Goal: Information Seeking & Learning: Learn about a topic

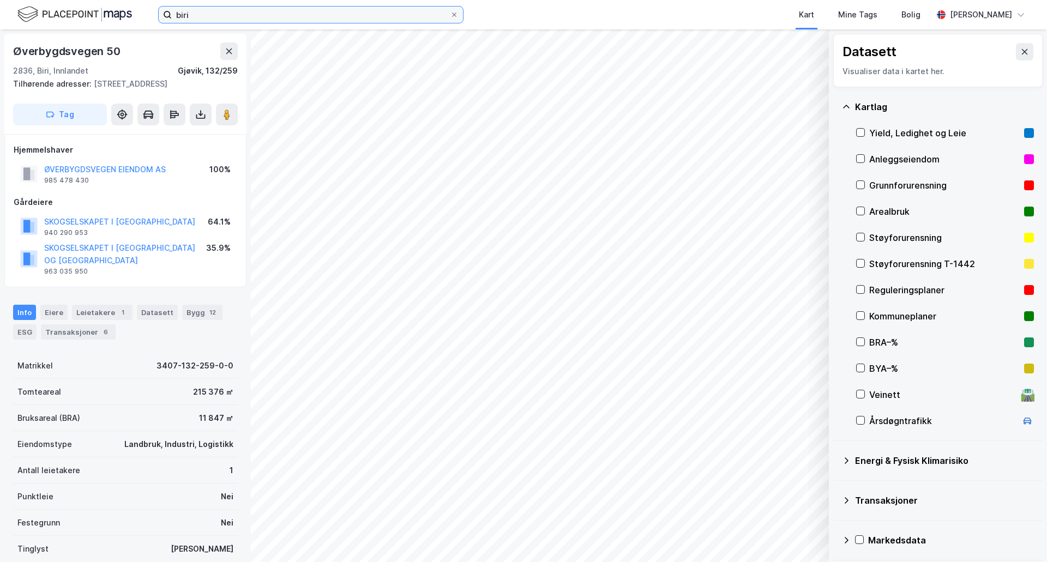
click at [214, 13] on input "biri" at bounding box center [311, 15] width 278 height 16
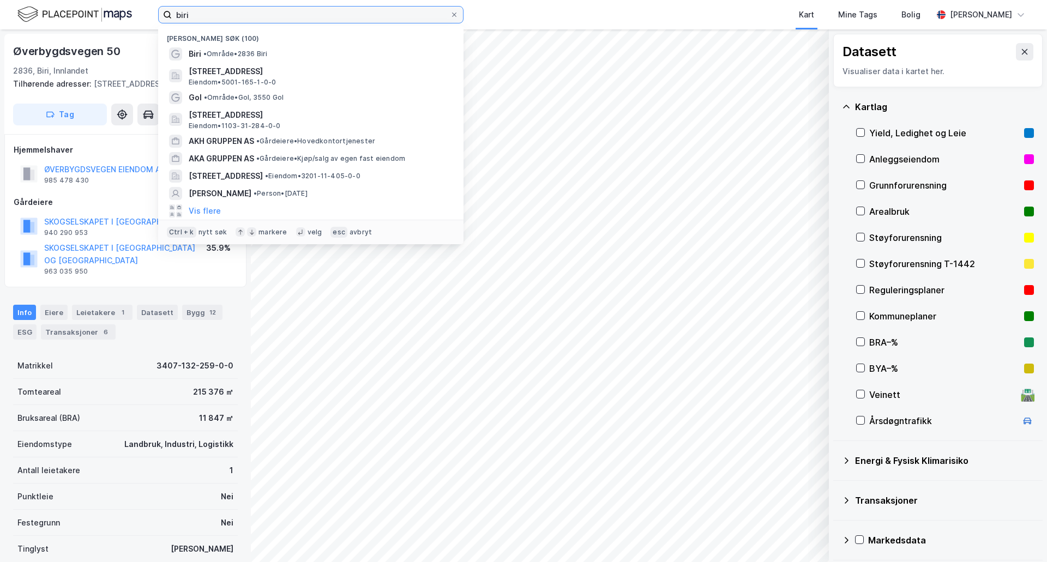
click at [214, 13] on input "biri" at bounding box center [311, 15] width 278 height 16
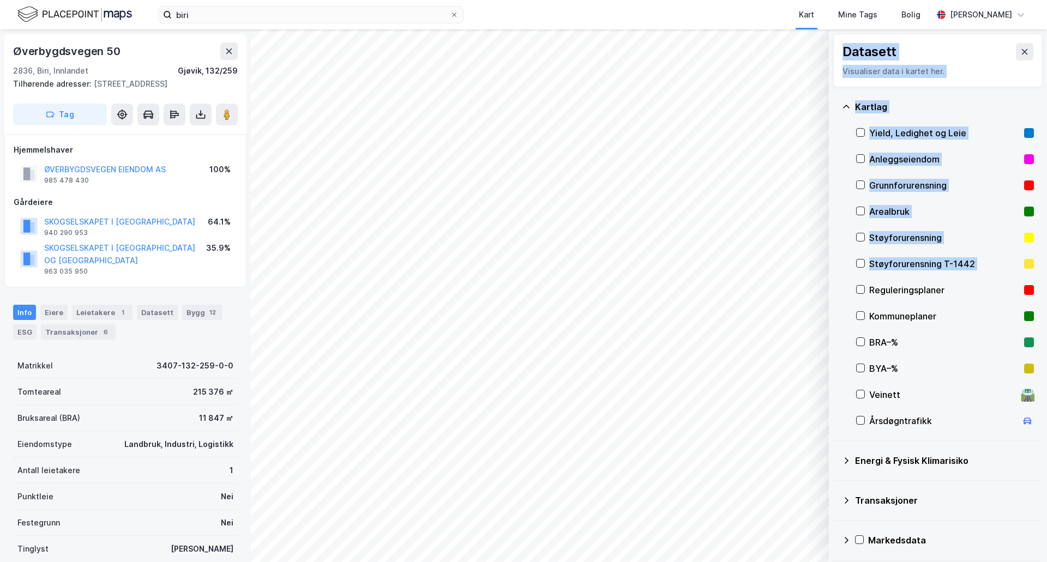
click at [661, 283] on div "© Mapbox © OpenStreetMap Improve this map © Maxar Datasett Visualiser data i ka…" at bounding box center [523, 295] width 1047 height 533
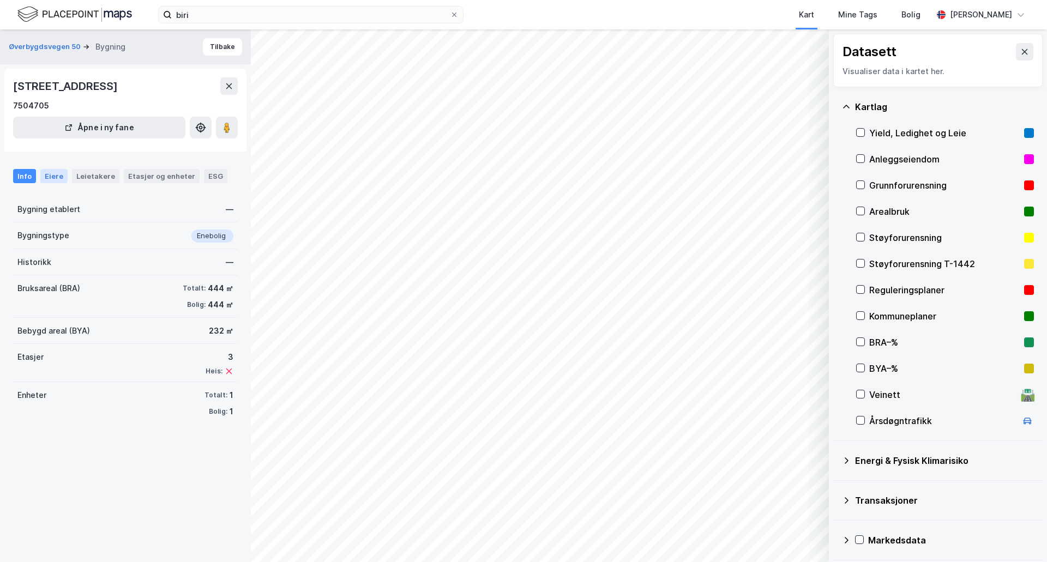
click at [49, 183] on div "Eiere" at bounding box center [53, 176] width 27 height 14
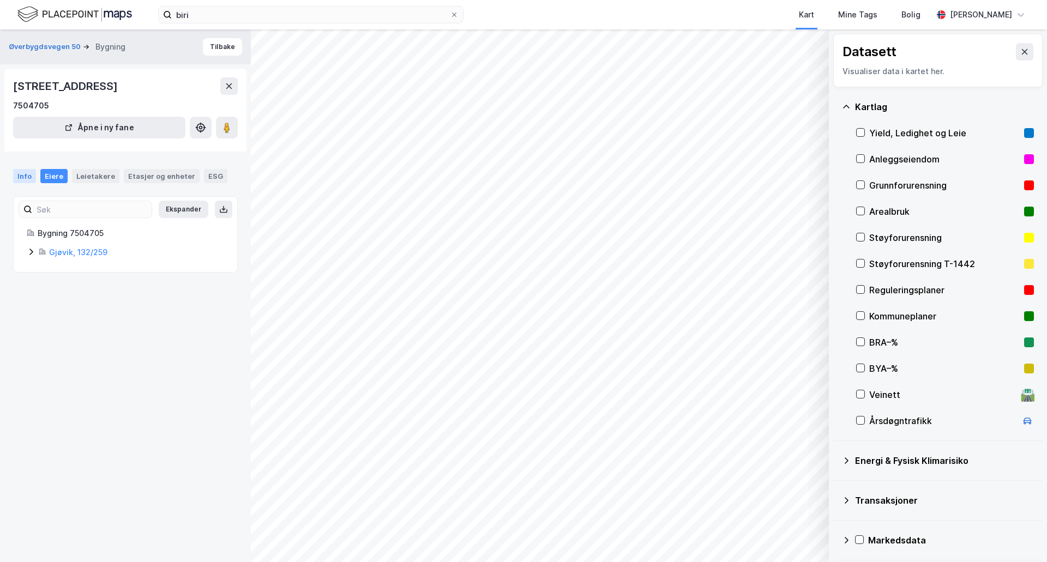
click at [23, 183] on div "Info" at bounding box center [24, 176] width 23 height 14
